Goal: Task Accomplishment & Management: Manage account settings

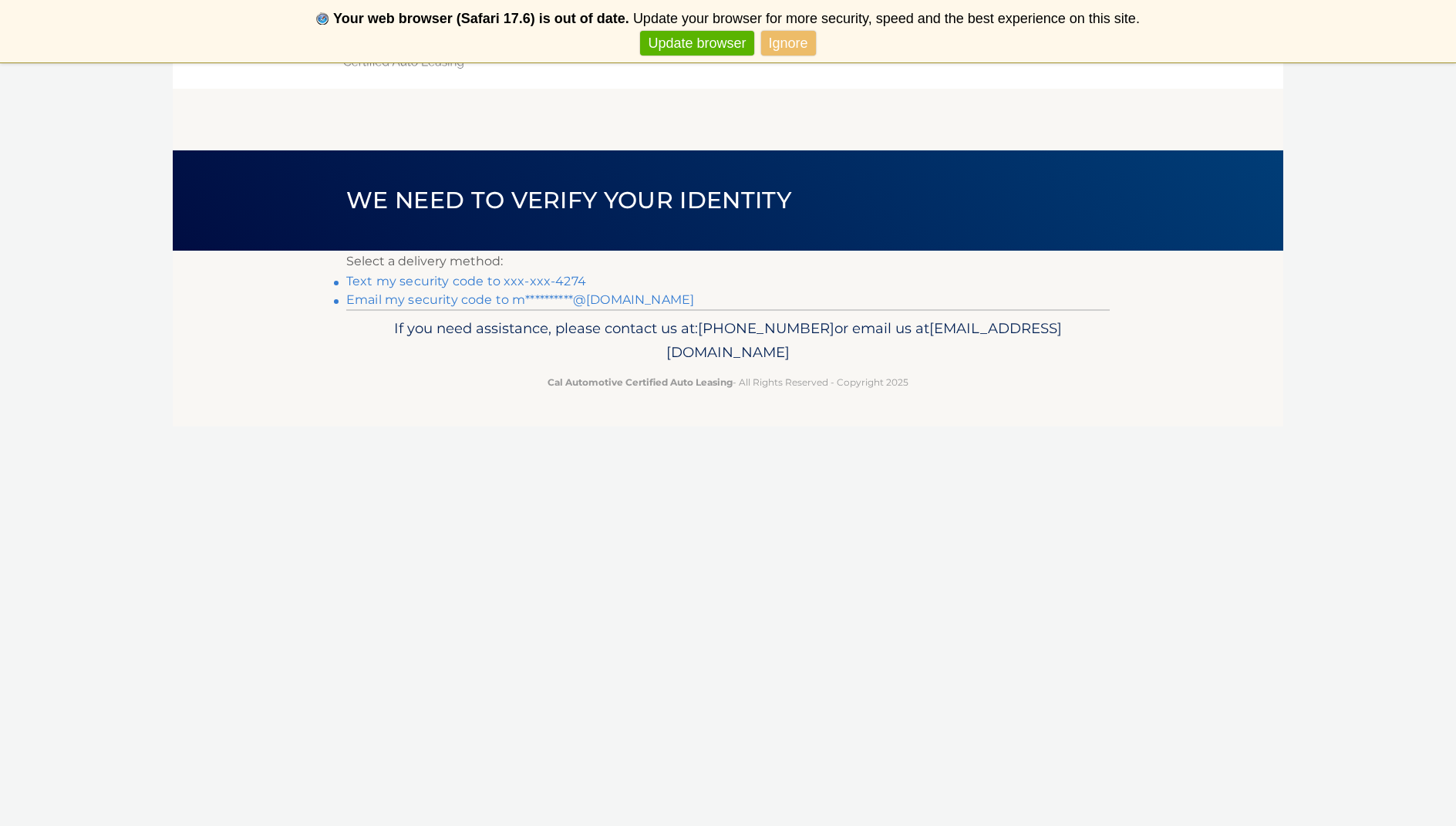
click at [396, 282] on link "Text my security code to xxx-xxx-4274" at bounding box center [466, 281] width 240 height 15
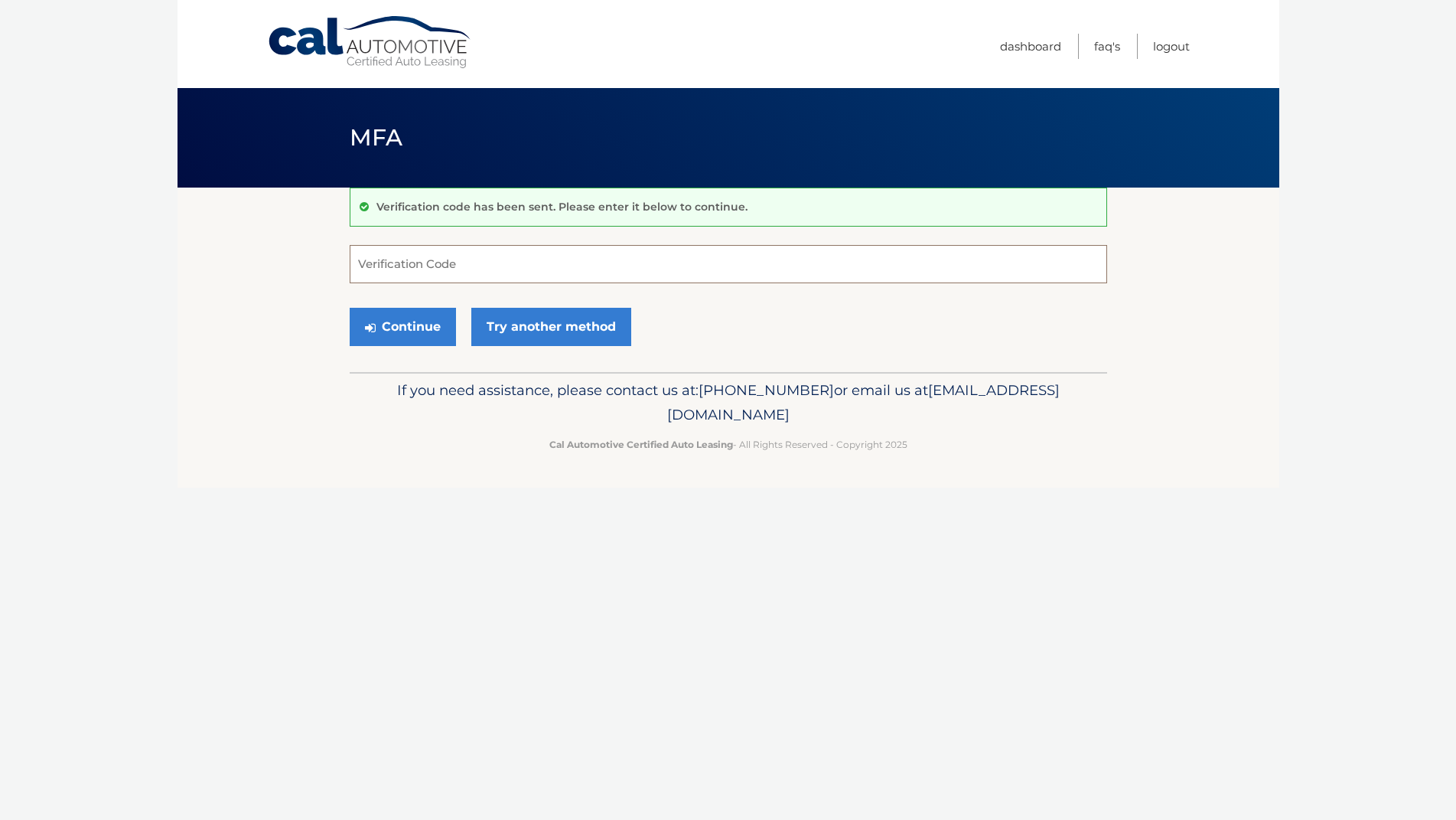
click at [446, 266] on input "Verification Code" at bounding box center [729, 264] width 758 height 38
type input "108585"
click at [423, 320] on button "Continue" at bounding box center [403, 327] width 107 height 38
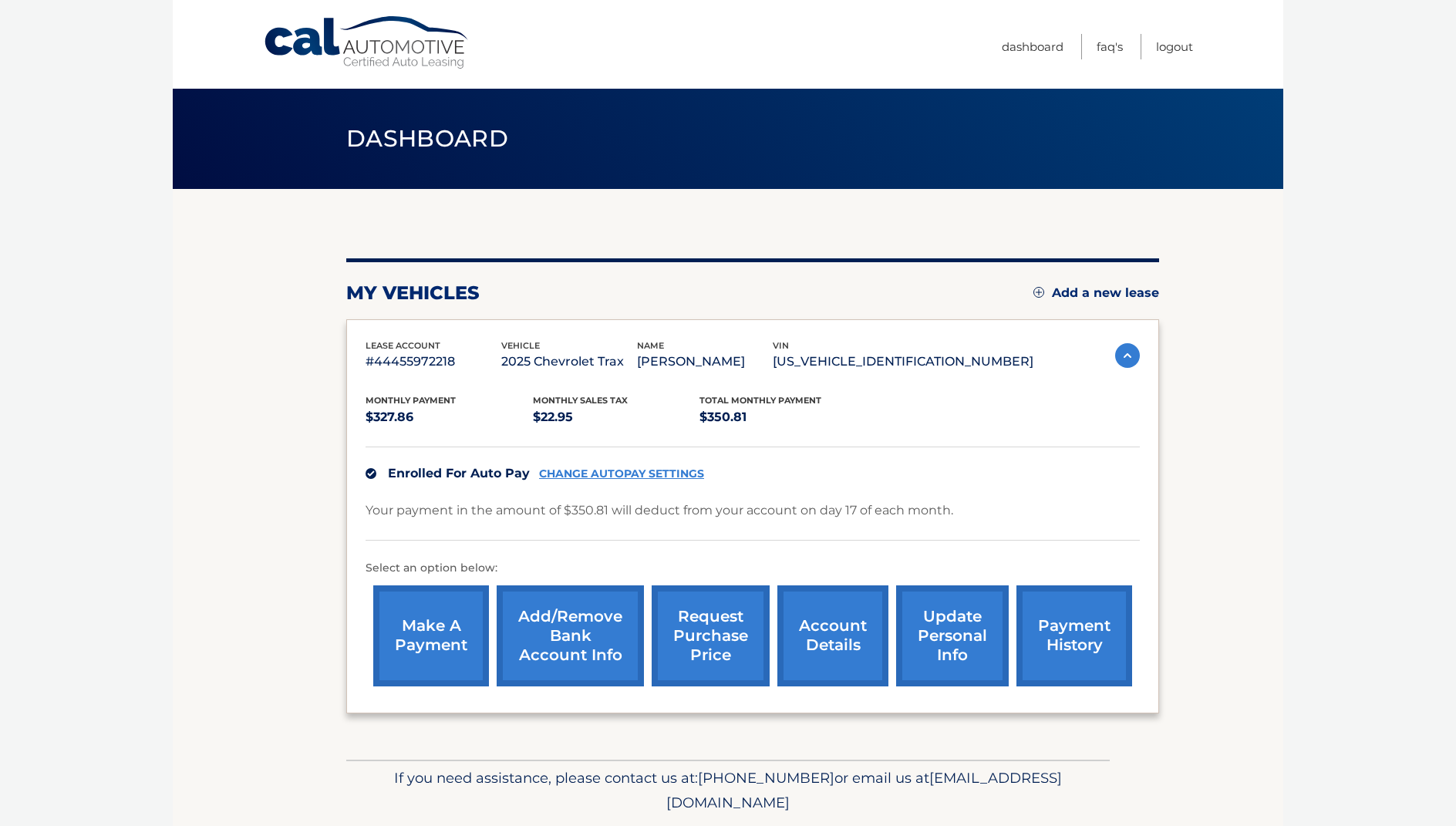
click at [830, 645] on link "account details" at bounding box center [833, 636] width 111 height 101
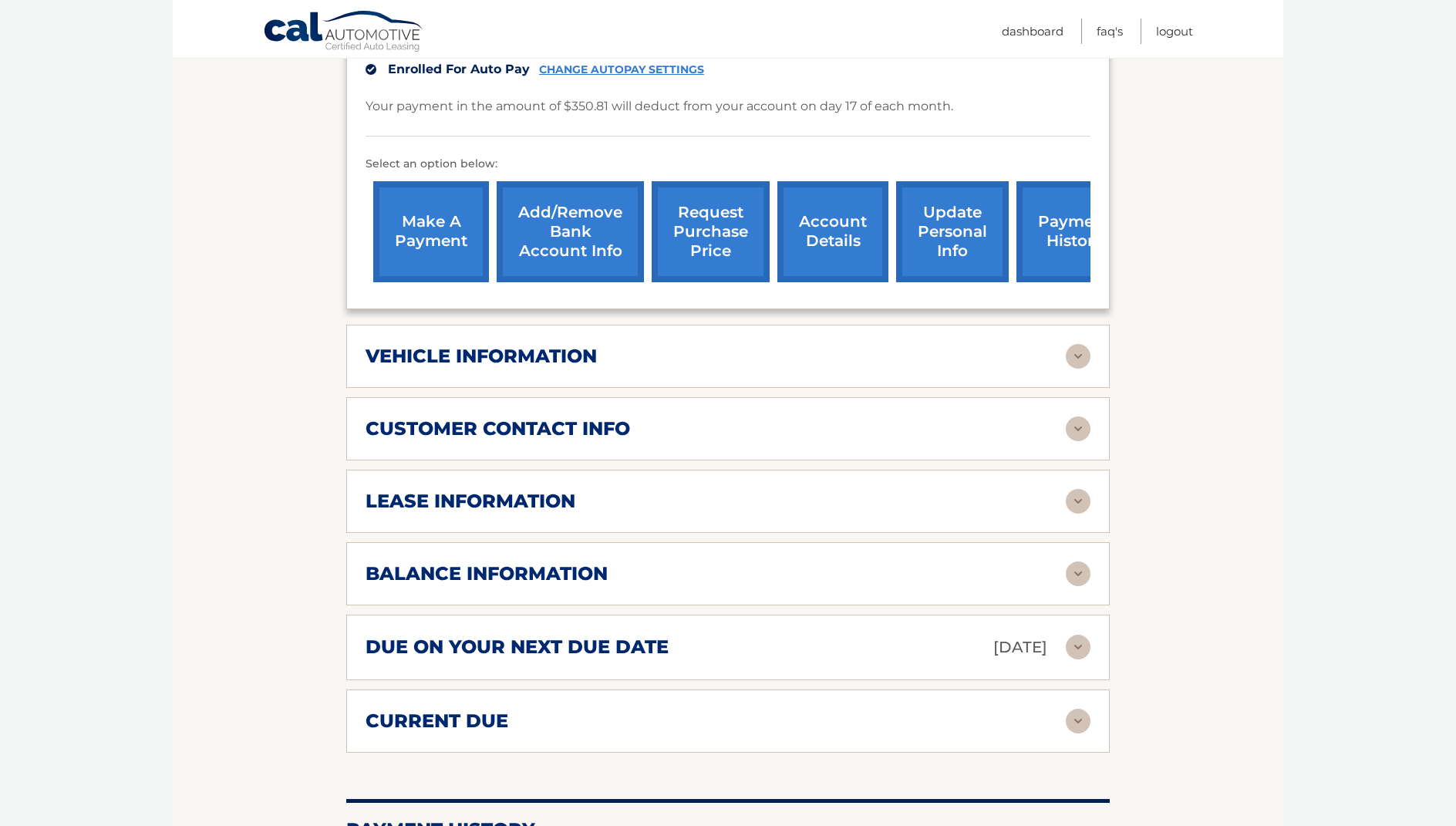
scroll to position [446, 0]
click at [1072, 561] on img at bounding box center [1078, 573] width 25 height 25
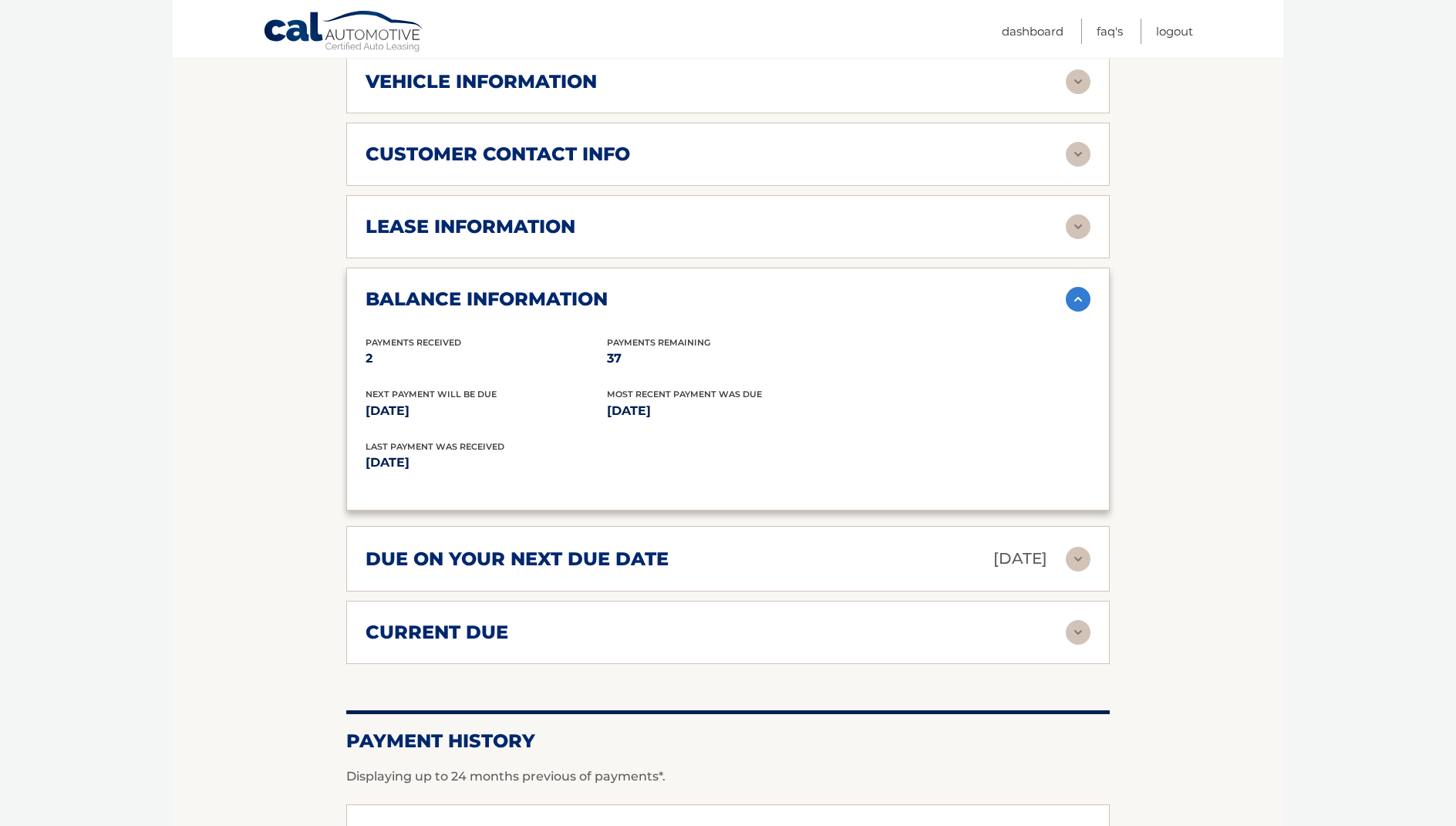
scroll to position [726, 0]
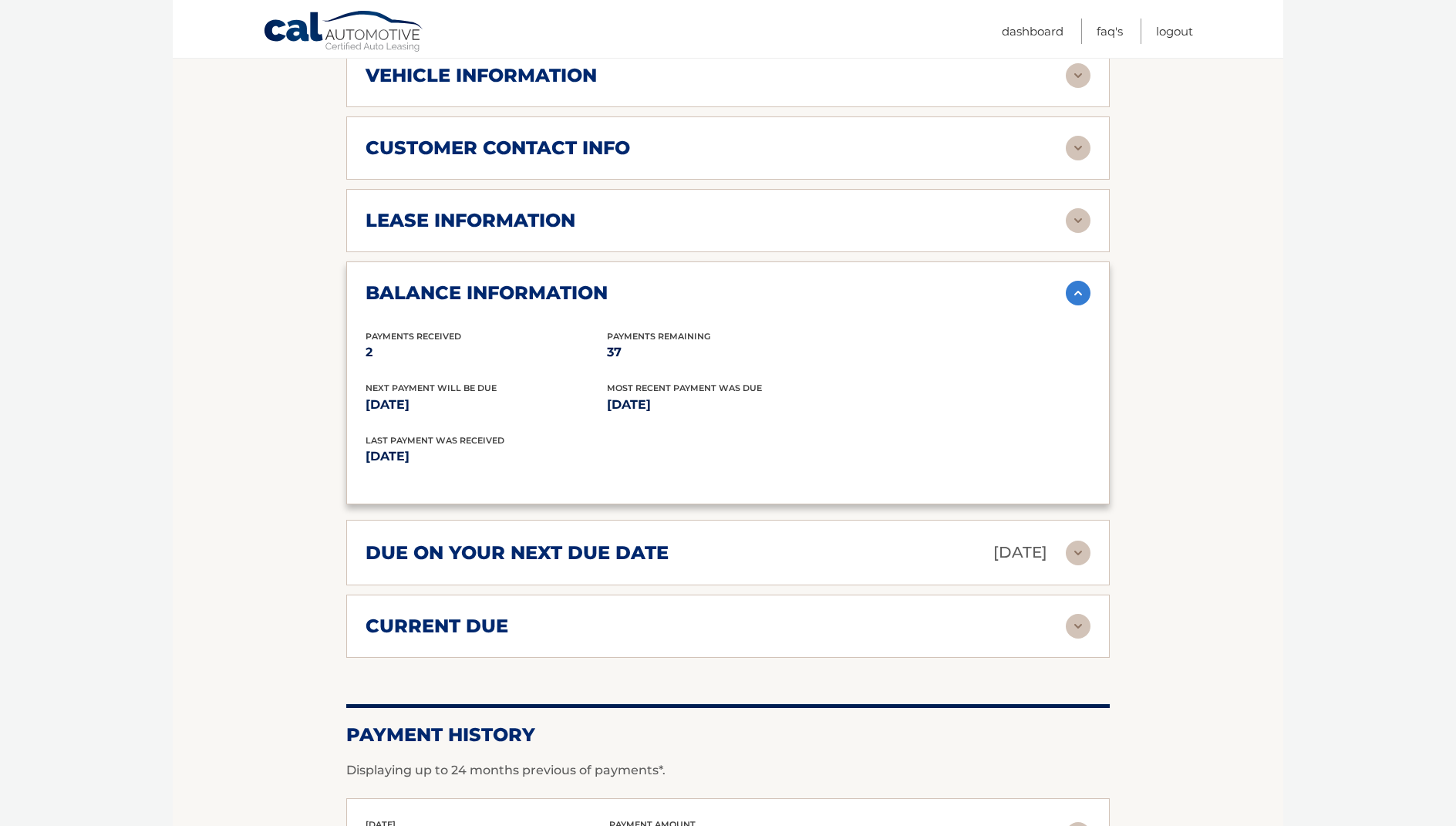
click at [1077, 540] on img at bounding box center [1078, 553] width 25 height 25
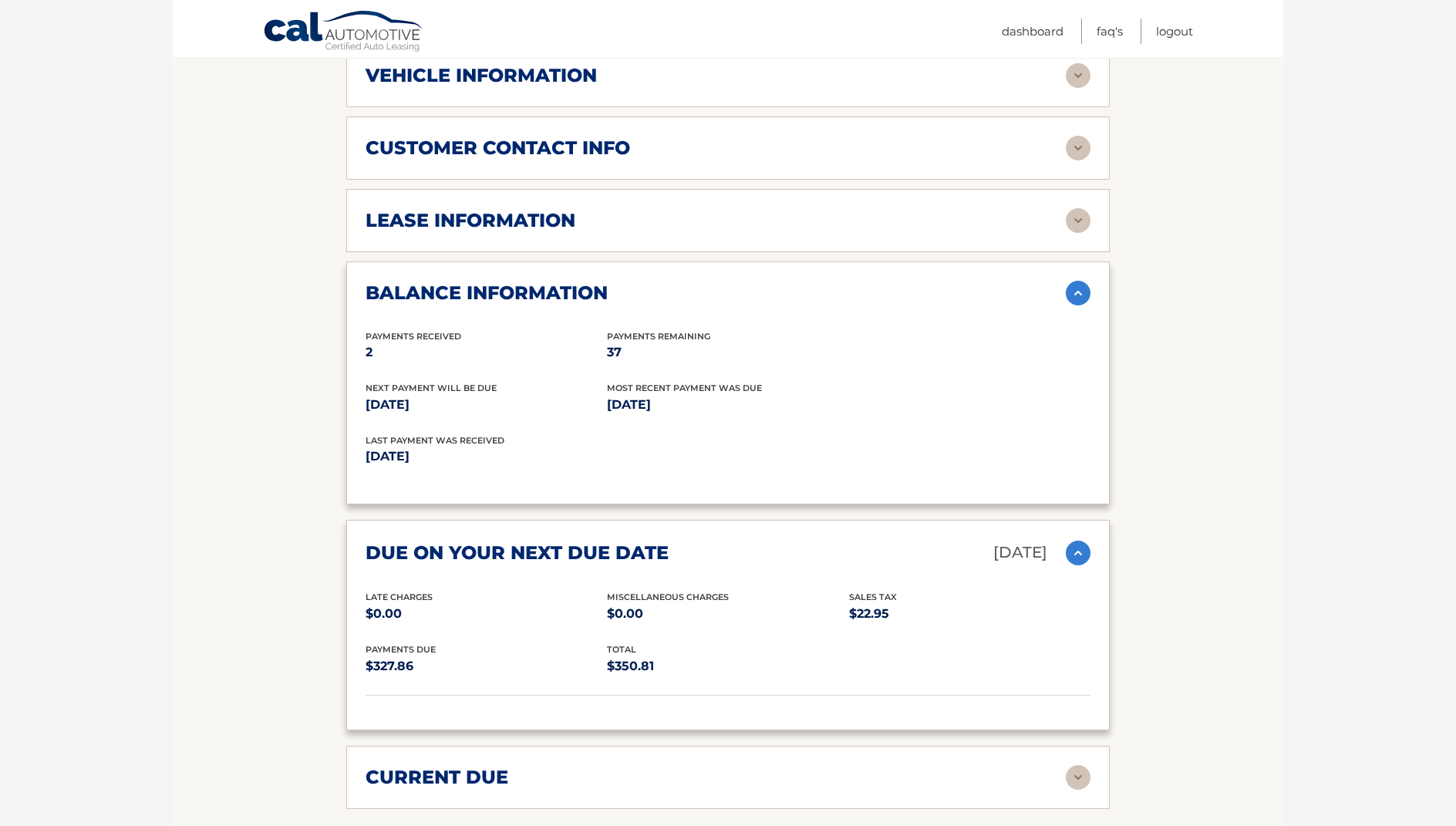
click at [1076, 540] on img at bounding box center [1078, 553] width 25 height 25
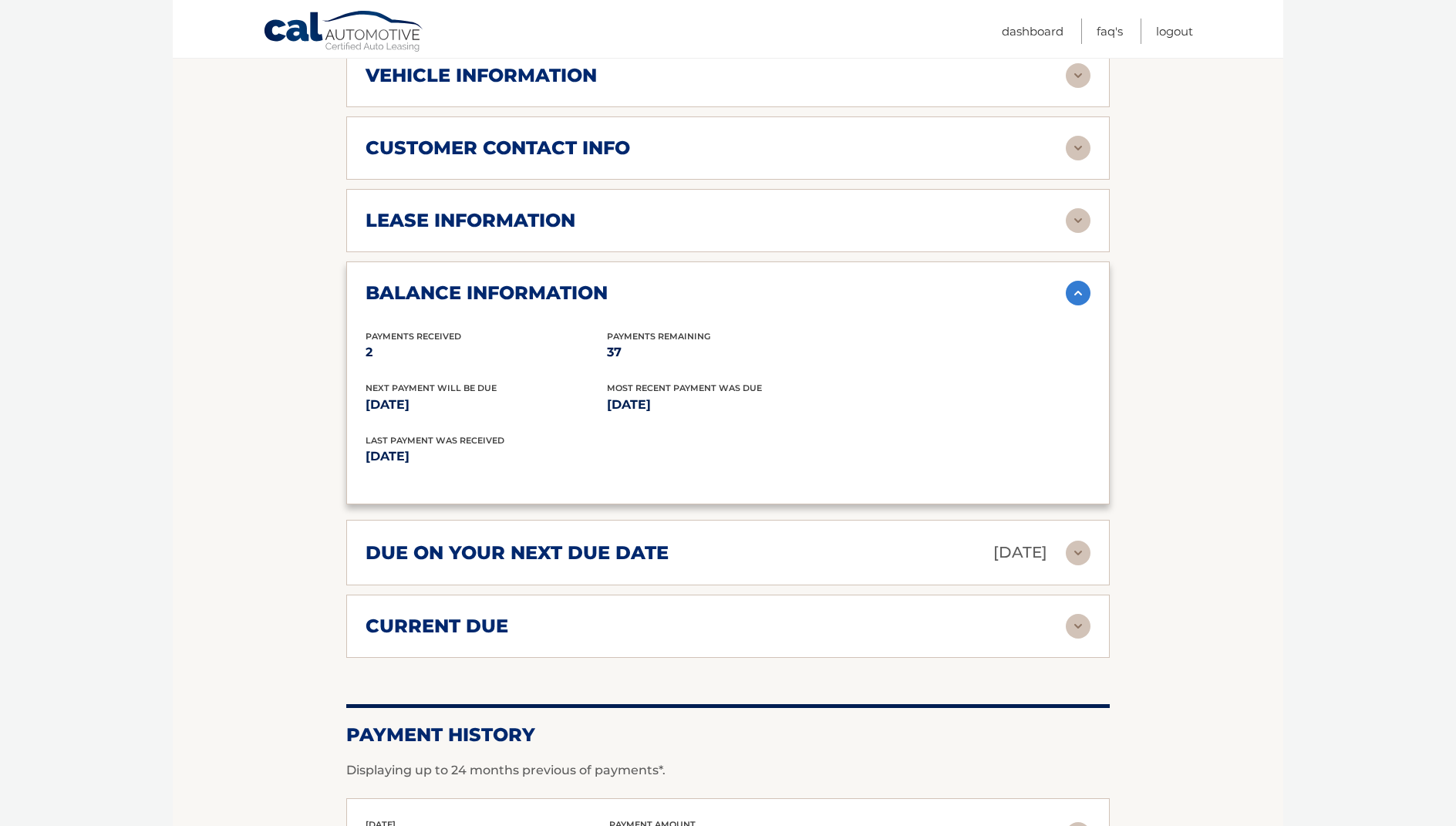
click at [1078, 281] on img at bounding box center [1078, 293] width 25 height 25
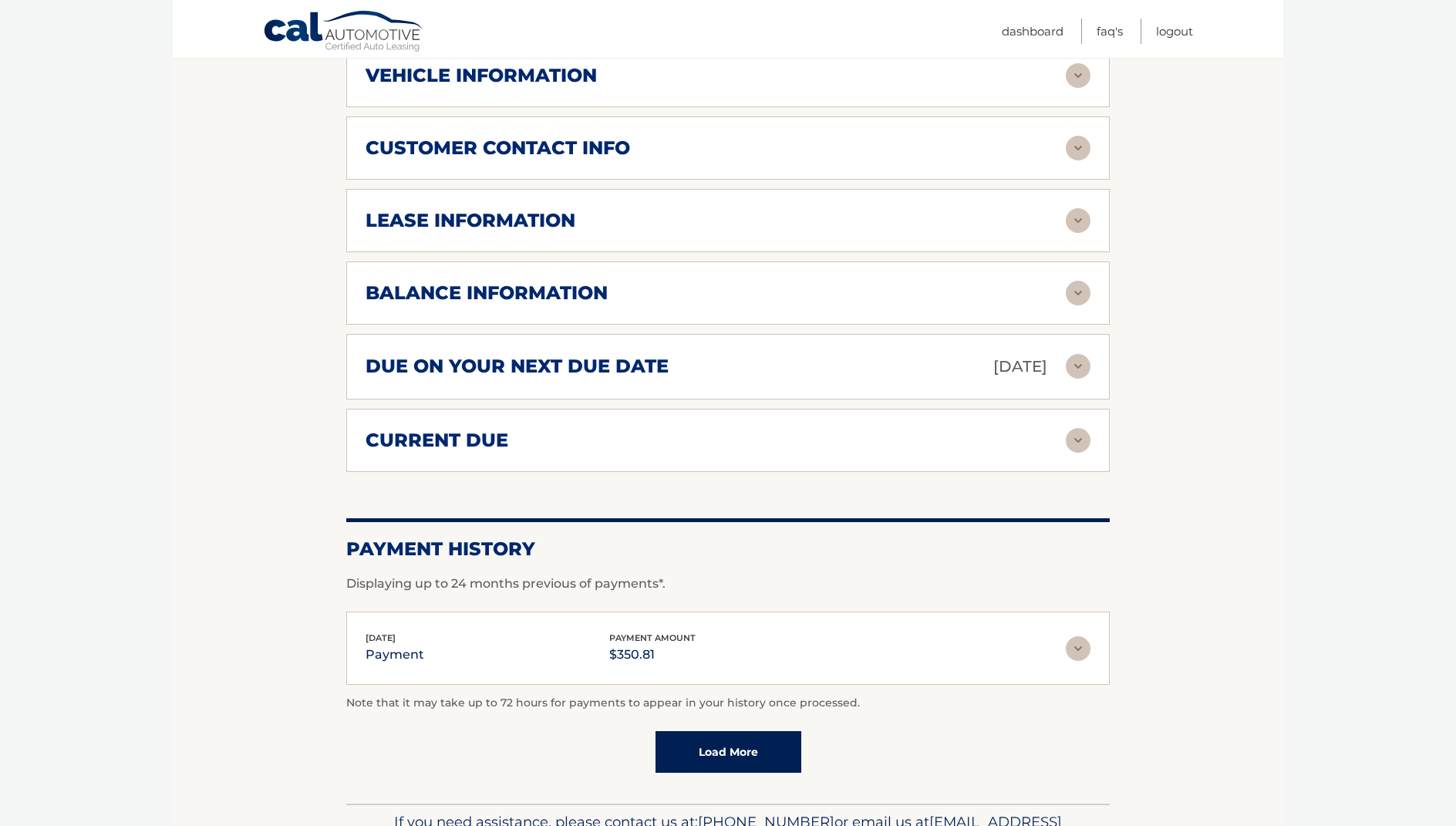
click at [1078, 208] on img at bounding box center [1078, 221] width 25 height 25
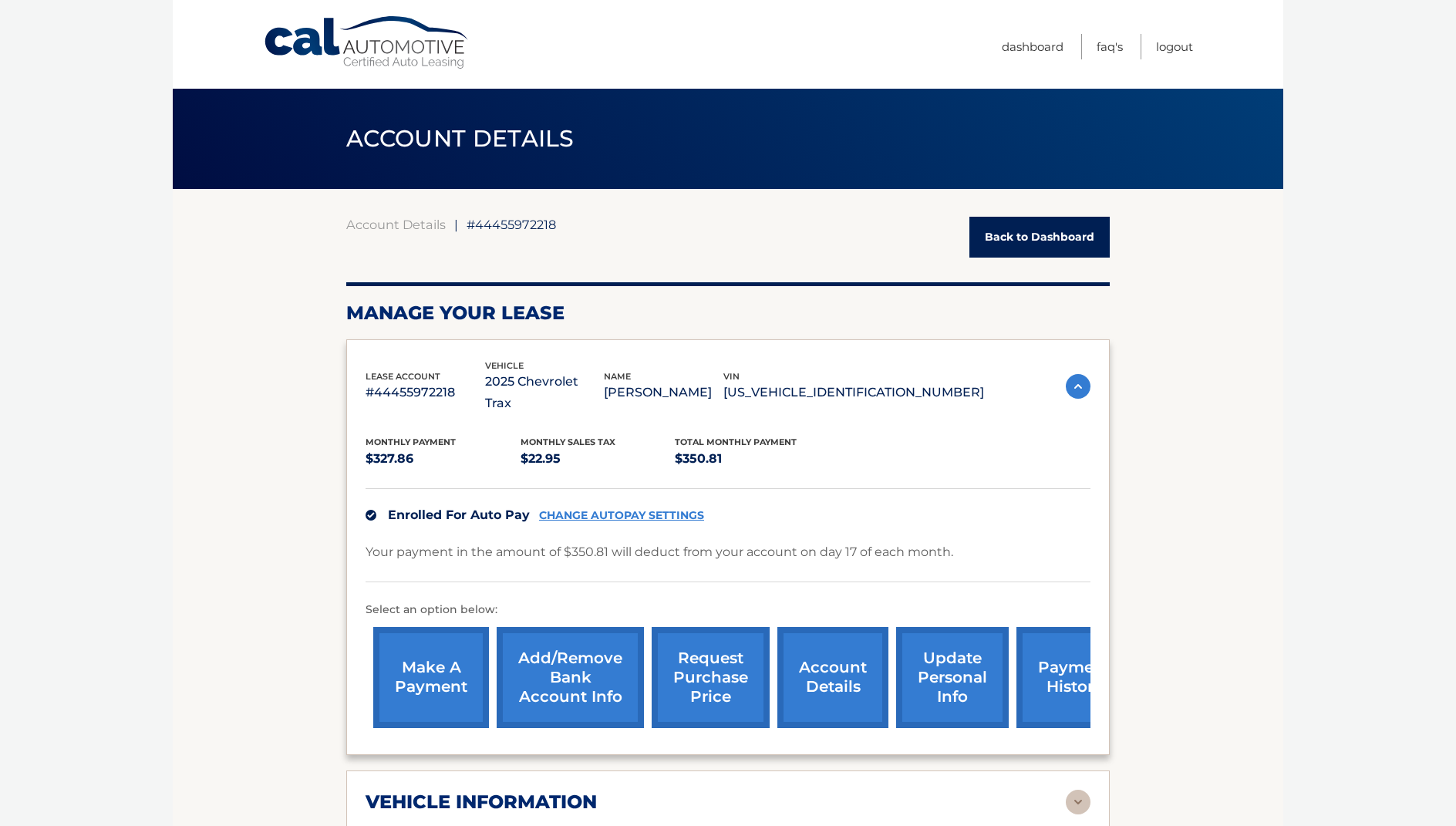
scroll to position [0, 0]
click at [1024, 247] on link "Back to Dashboard" at bounding box center [1039, 237] width 141 height 41
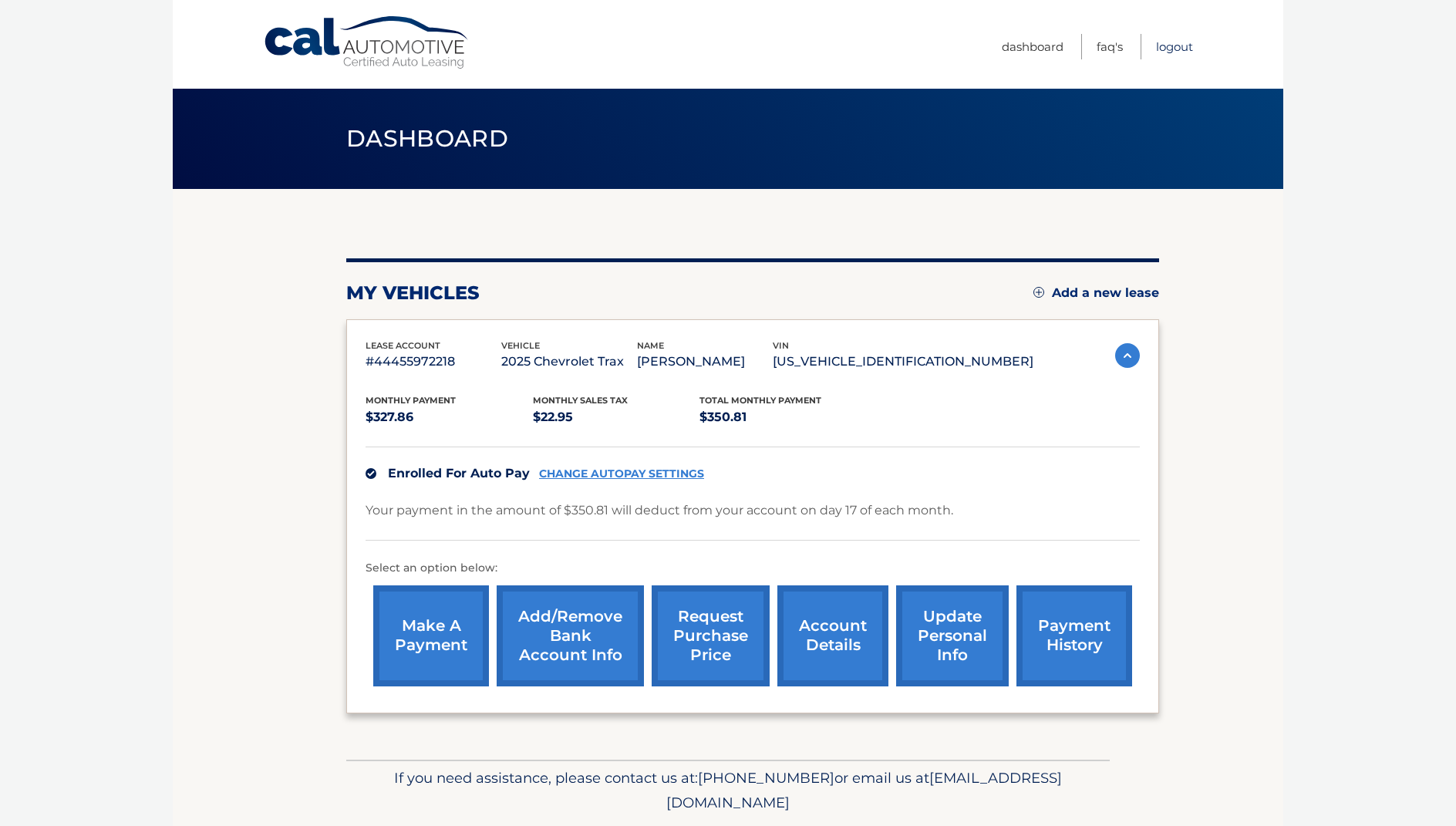
click at [1168, 44] on link "Logout" at bounding box center [1174, 46] width 37 height 25
